Goal: Task Accomplishment & Management: Use online tool/utility

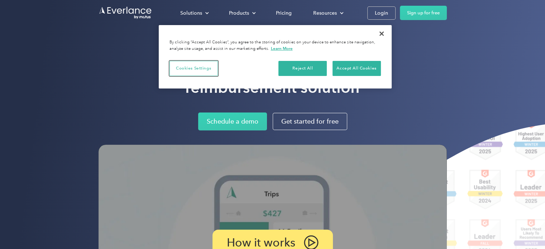
click at [198, 68] on button "Cookies Settings" at bounding box center [194, 68] width 48 height 15
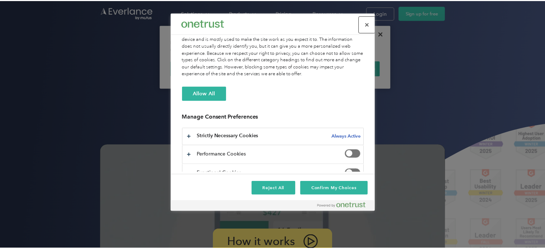
scroll to position [57, 0]
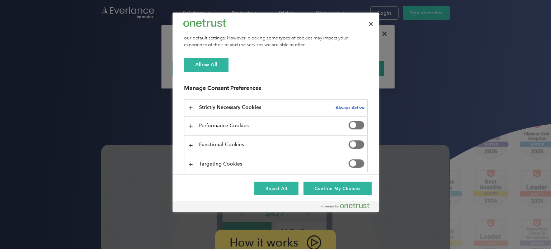
click at [349, 125] on span "Privacy Preference Center" at bounding box center [356, 125] width 16 height 9
click at [354, 123] on span "Privacy Preference Center" at bounding box center [356, 125] width 16 height 9
click at [355, 190] on button "Confirm My Choices" at bounding box center [337, 189] width 68 height 14
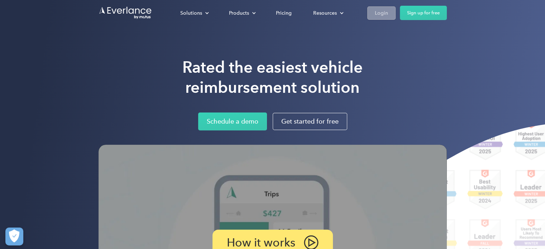
click at [379, 15] on div "Login" at bounding box center [381, 13] width 13 height 9
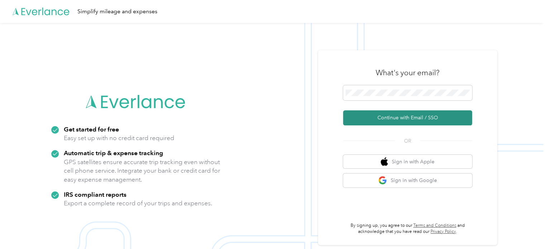
click at [424, 120] on button "Continue with Email / SSO" at bounding box center [407, 117] width 129 height 15
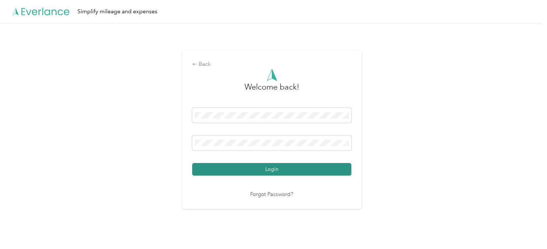
click at [321, 166] on button "Login" at bounding box center [271, 169] width 159 height 13
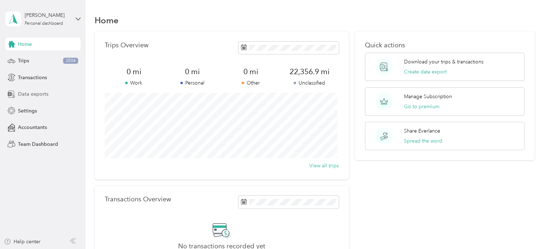
click at [33, 95] on span "Data exports" at bounding box center [33, 94] width 30 height 8
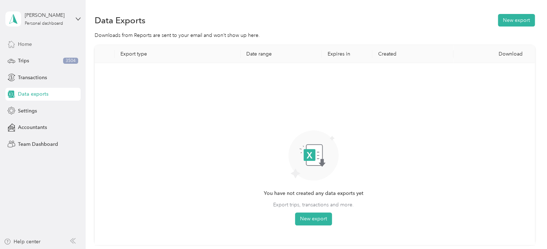
click at [46, 41] on div "Home" at bounding box center [42, 44] width 75 height 13
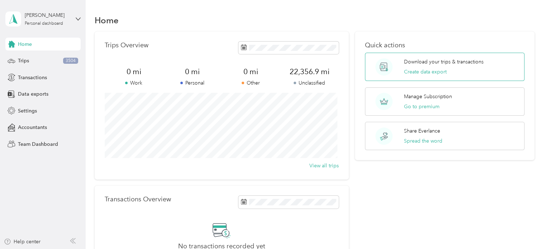
click at [479, 71] on div "Download your trips & transactions Create data export" at bounding box center [444, 67] width 80 height 18
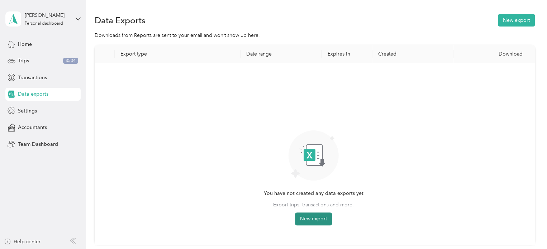
click at [309, 219] on button "New export" at bounding box center [313, 219] width 37 height 13
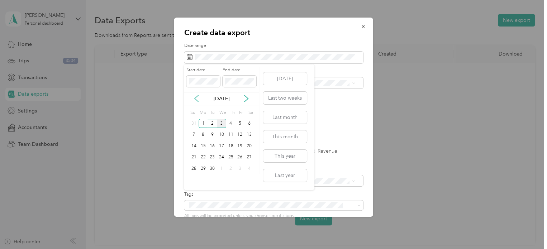
click at [197, 99] on icon at bounding box center [196, 98] width 7 height 7
click at [189, 81] on span at bounding box center [203, 81] width 34 height 11
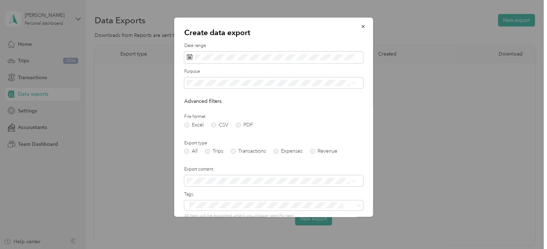
click at [304, 30] on p "Create data export" at bounding box center [273, 33] width 179 height 10
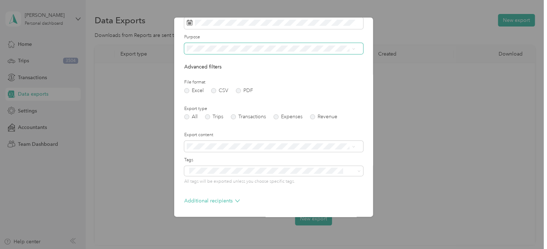
scroll to position [36, 0]
click at [221, 160] on ol "Summary only Summary and full list" at bounding box center [271, 162] width 174 height 25
click at [213, 159] on li "Summary only" at bounding box center [271, 158] width 174 height 13
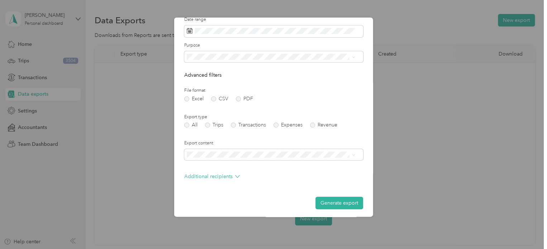
scroll to position [29, 0]
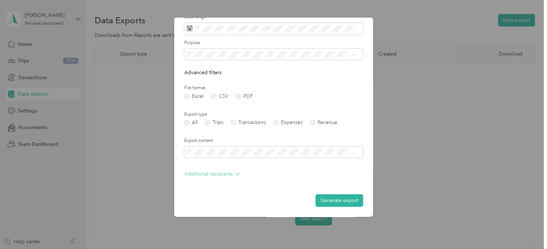
click at [233, 174] on p "Additional recipients" at bounding box center [212, 174] width 56 height 8
click at [238, 97] on label "PDF" at bounding box center [244, 96] width 17 height 5
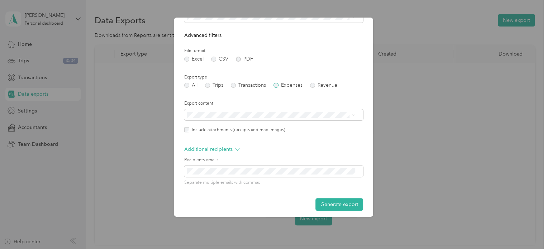
scroll to position [70, 0]
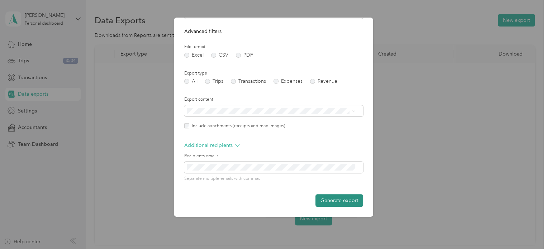
click at [343, 203] on button "Generate export" at bounding box center [340, 200] width 48 height 13
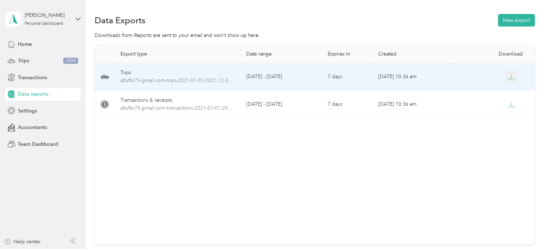
click at [511, 77] on icon "button" at bounding box center [511, 77] width 6 height 6
